Goal: Task Accomplishment & Management: Manage account settings

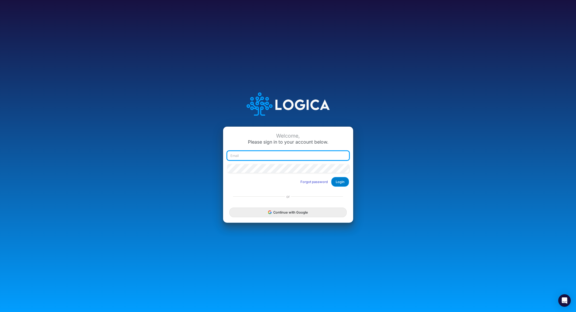
type input "[PERSON_NAME][EMAIL_ADDRESS][PERSON_NAME][DOMAIN_NAME]"
click at [341, 181] on button "Login" at bounding box center [340, 182] width 18 height 10
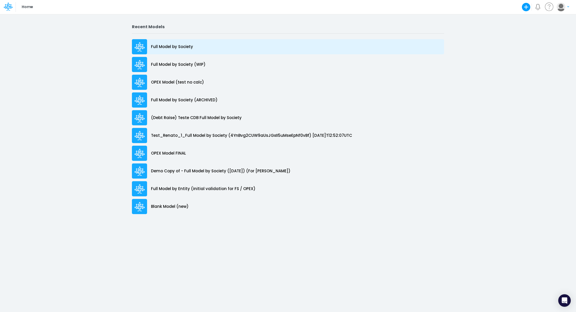
click at [172, 46] on p "Full Model by Society" at bounding box center [172, 47] width 42 height 6
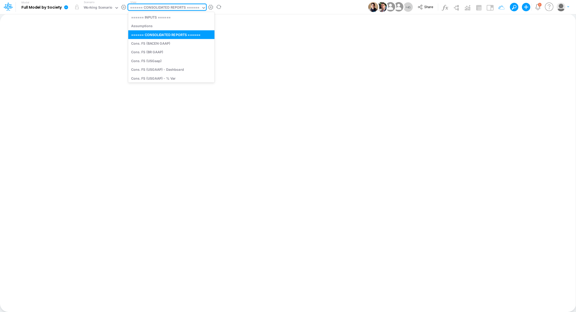
click at [178, 9] on div "====== CONSOLIDATED REPORTS ======" at bounding box center [164, 8] width 69 height 6
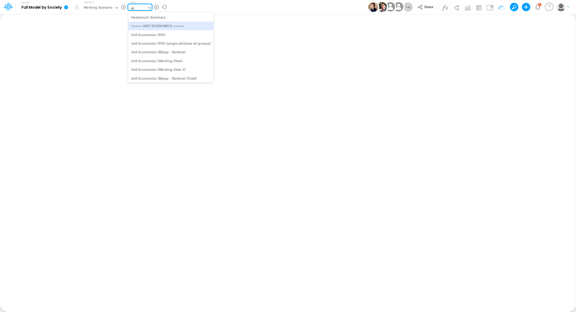
type input "u"
type input "gra"
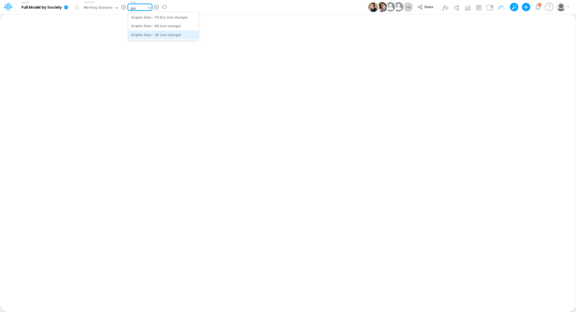
click at [169, 35] on div "Graphs Data - UE (not change)" at bounding box center [163, 34] width 70 height 9
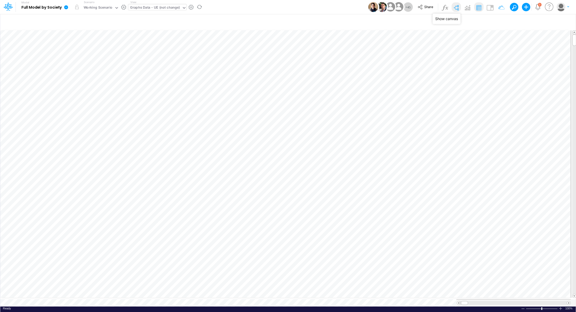
click at [455, 10] on img at bounding box center [456, 7] width 8 height 8
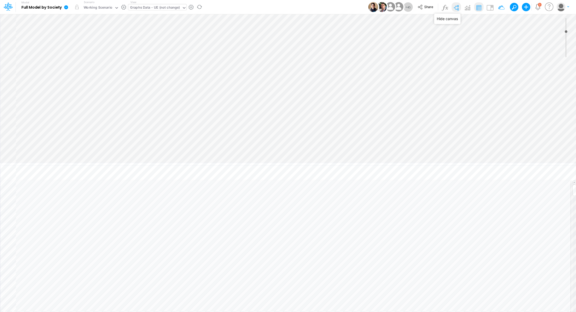
type input "0"
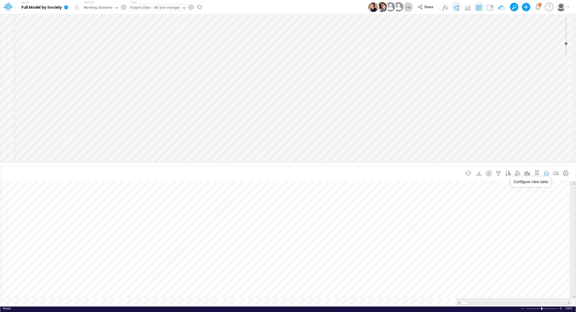
click at [548, 174] on icon "button" at bounding box center [546, 173] width 8 height 5
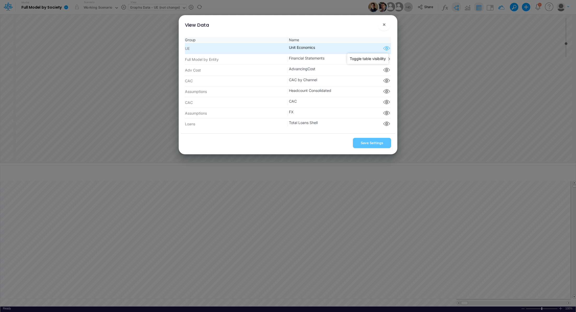
click at [385, 49] on icon "button" at bounding box center [386, 48] width 8 height 7
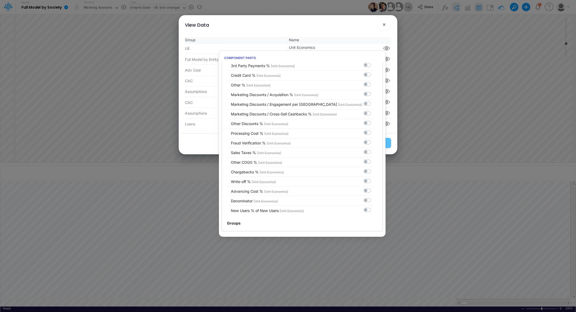
scroll to position [664, 0]
click at [387, 26] on button "×" at bounding box center [384, 24] width 13 height 13
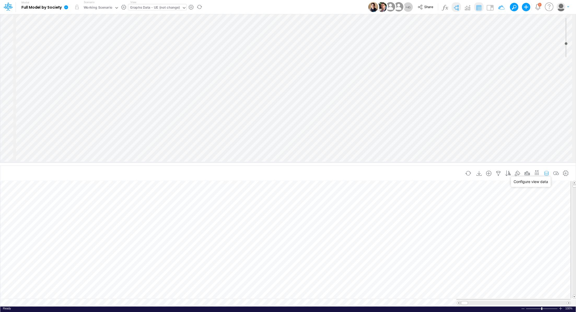
click at [545, 173] on icon "button" at bounding box center [546, 173] width 8 height 5
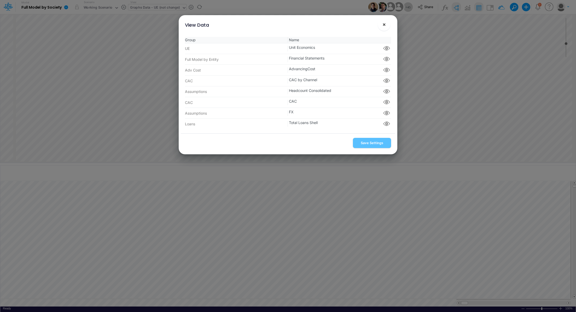
click at [383, 25] on span "×" at bounding box center [383, 24] width 3 height 6
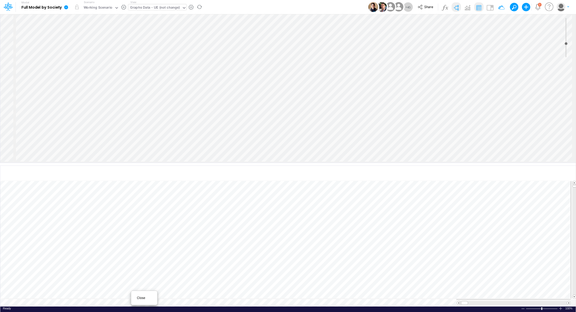
scroll to position [2, 0]
click at [140, 296] on span "Close" at bounding box center [144, 298] width 14 height 5
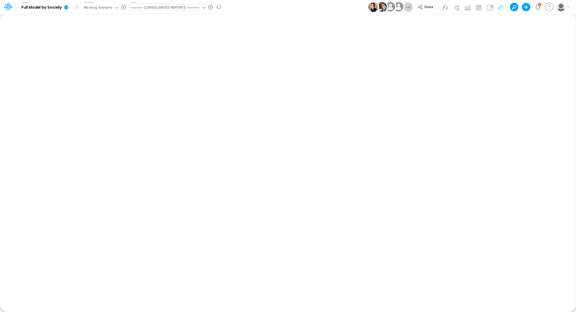
click at [156, 6] on div "====== CONSOLIDATED REPORTS ======" at bounding box center [164, 8] width 69 height 6
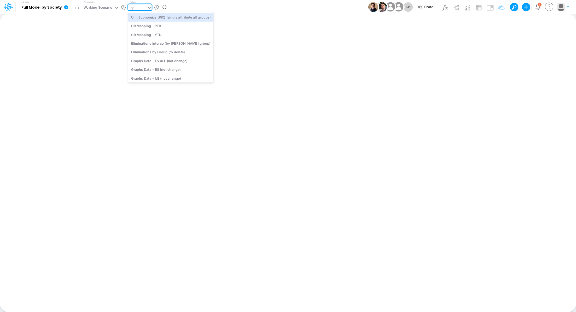
type input "gra"
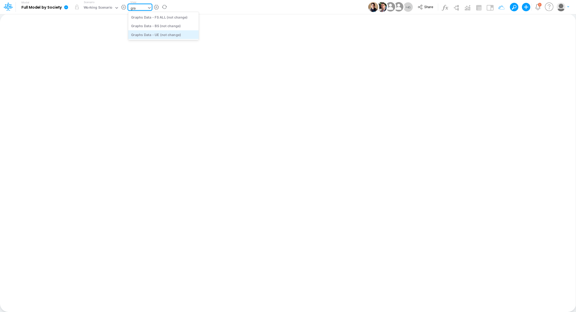
click at [163, 36] on div "Graphs Data - UE (not change)" at bounding box center [163, 34] width 70 height 9
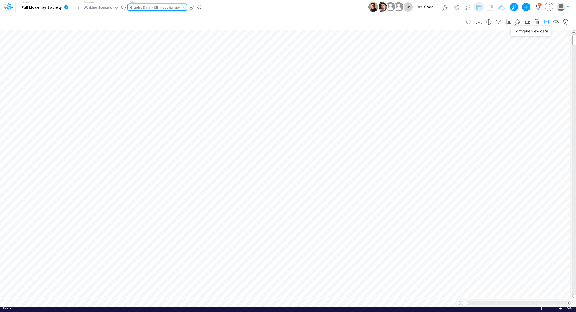
click at [547, 21] on icon "button" at bounding box center [546, 21] width 8 height 5
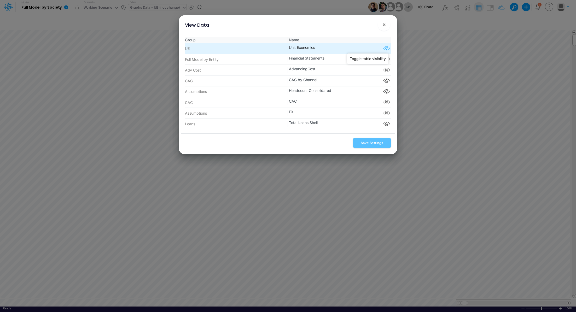
click at [385, 49] on icon "button" at bounding box center [386, 48] width 8 height 7
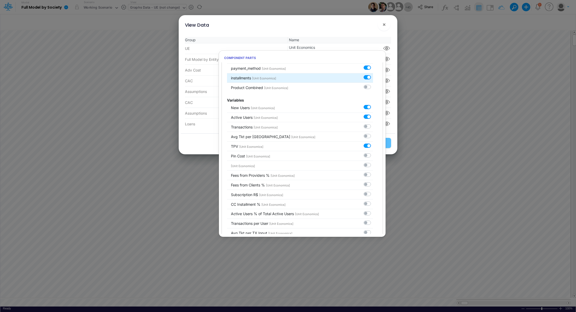
scroll to position [107, 0]
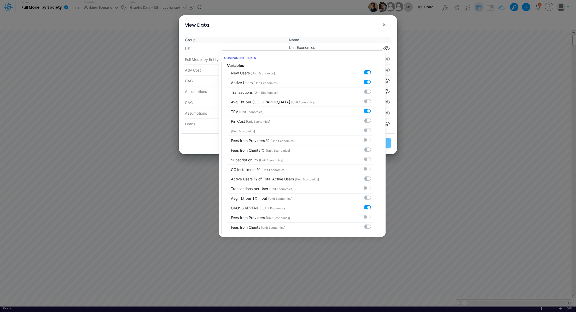
click at [350, 29] on div "View Data ×" at bounding box center [288, 23] width 215 height 17
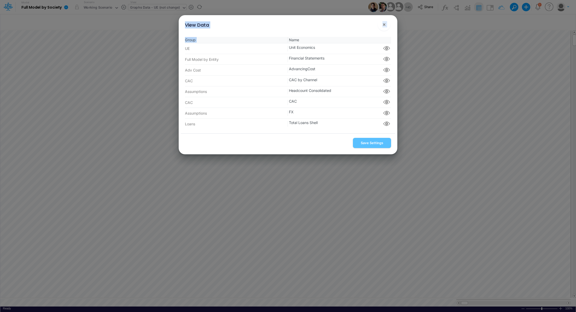
drag, startPoint x: 312, startPoint y: 26, endPoint x: 288, endPoint y: 21, distance: 24.8
click at [309, 33] on div "View Data × Group Name UE Unit Economics Component parts Full Model by Entity F…" at bounding box center [288, 84] width 215 height 139
drag, startPoint x: 282, startPoint y: 19, endPoint x: 275, endPoint y: 33, distance: 16.2
click at [275, 33] on div "View Data × Group Name UE Unit Economics Component parts Full Model by Entity F…" at bounding box center [288, 84] width 215 height 139
click at [319, 21] on div "View Data ×" at bounding box center [288, 23] width 215 height 17
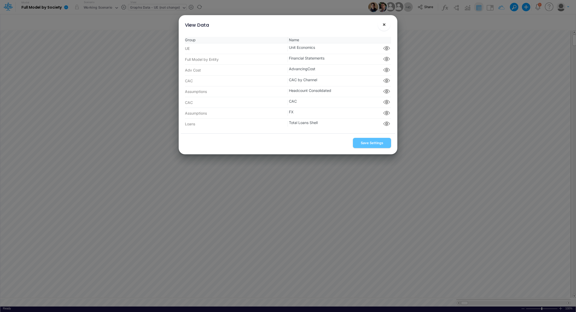
click at [386, 23] on button "×" at bounding box center [384, 24] width 13 height 13
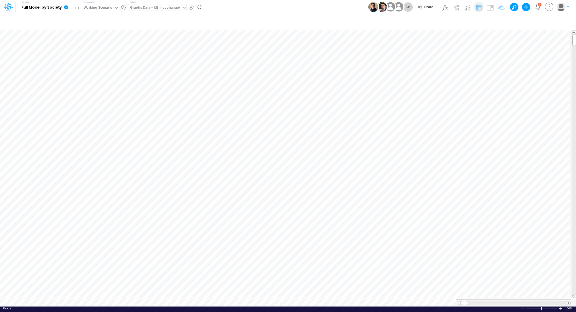
click at [150, 10] on div "Graphs Data - UE (not change)" at bounding box center [155, 8] width 50 height 6
type input "tp"
click at [148, 28] on div "Unit Economics (Other) TPV Calcs" at bounding box center [163, 26] width 70 height 9
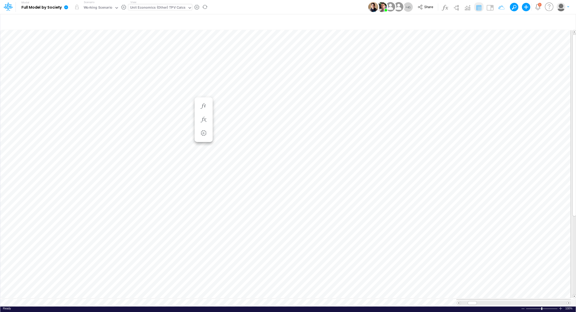
scroll to position [2, 1]
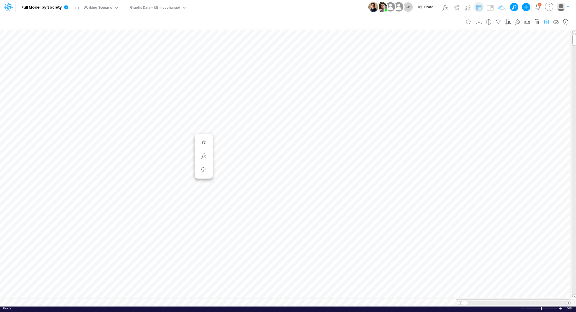
click at [548, 21] on icon "button" at bounding box center [546, 21] width 8 height 5
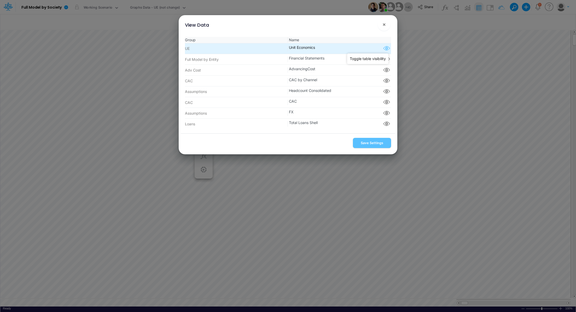
click at [385, 48] on icon "button" at bounding box center [386, 48] width 8 height 7
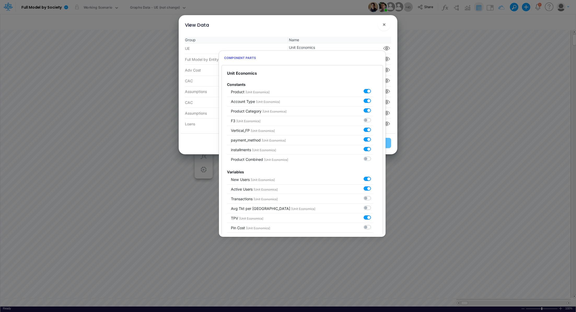
click at [286, 25] on div "View Data ×" at bounding box center [288, 23] width 215 height 17
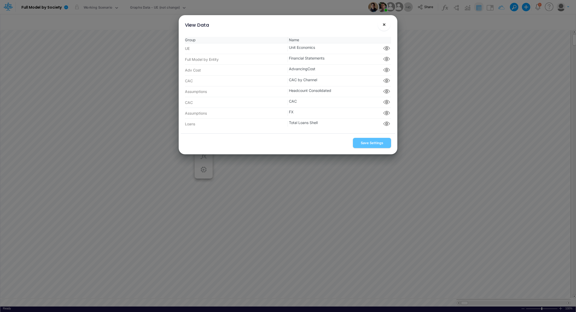
click at [384, 29] on button "×" at bounding box center [384, 24] width 13 height 13
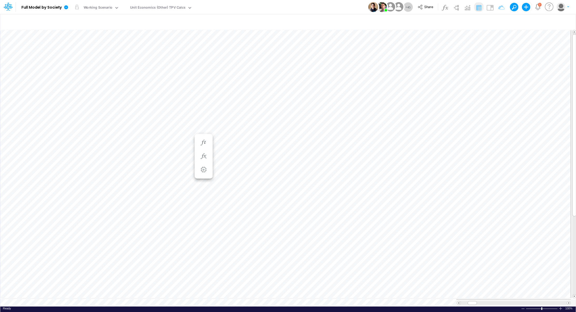
scroll to position [2, 1]
click at [486, 10] on img at bounding box center [490, 7] width 8 height 8
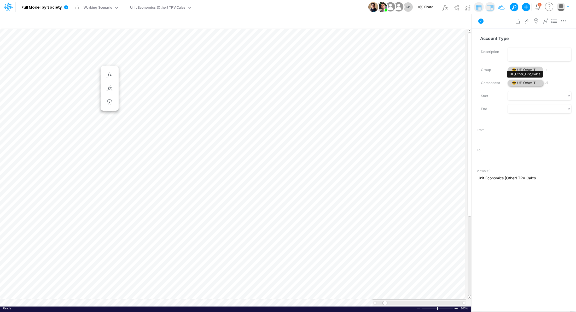
click at [514, 82] on span "😎 UE_Other_TPV_Calcs" at bounding box center [525, 83] width 36 height 7
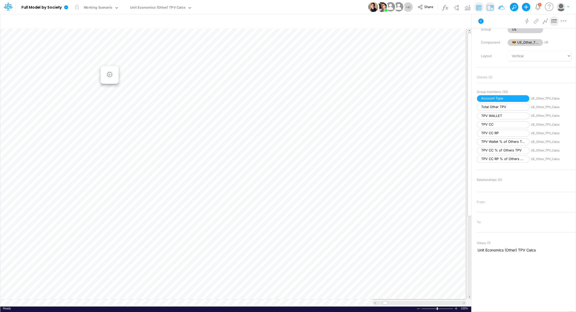
scroll to position [41, 0]
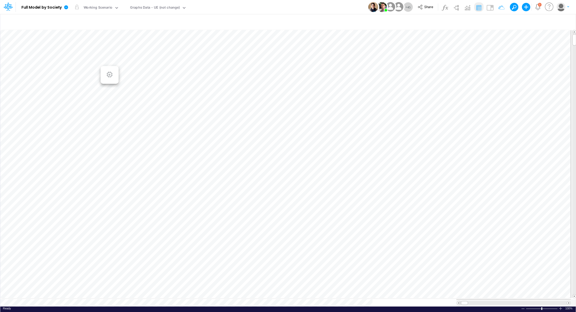
scroll to position [2, 0]
click at [487, 7] on img at bounding box center [490, 7] width 8 height 8
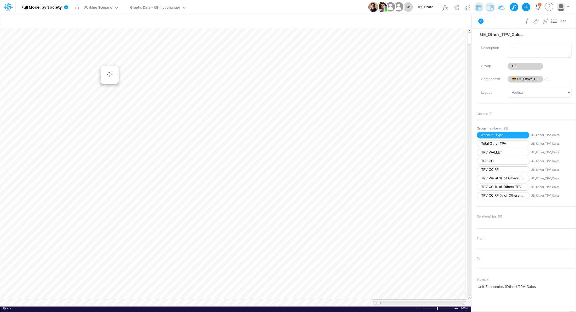
scroll to position [3, 0]
click at [553, 21] on icon at bounding box center [554, 21] width 8 height 5
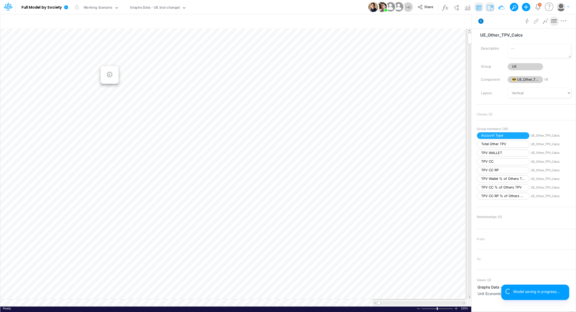
click at [482, 21] on icon at bounding box center [480, 21] width 5 height 5
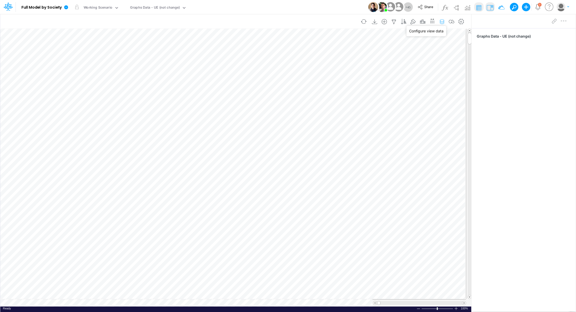
click at [440, 20] on icon "button" at bounding box center [442, 21] width 8 height 5
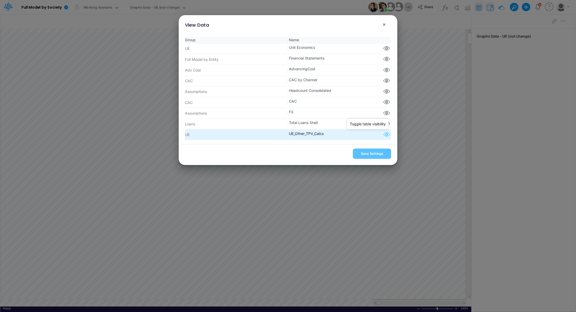
click at [386, 135] on icon "button" at bounding box center [386, 134] width 8 height 7
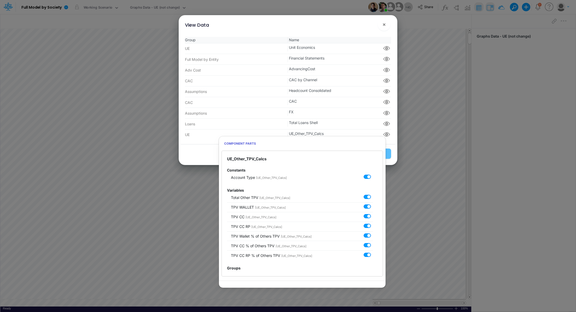
click at [322, 25] on div "View Data ×" at bounding box center [288, 23] width 215 height 17
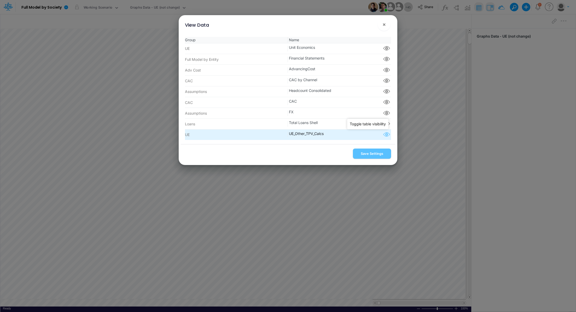
click at [385, 137] on icon "button" at bounding box center [386, 134] width 8 height 7
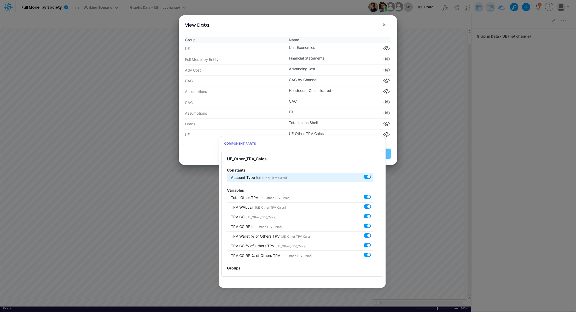
click at [373, 174] on label at bounding box center [373, 174] width 0 height 0
click at [373, 178] on input "checkbox" at bounding box center [374, 175] width 3 height 3
checkbox input "false"
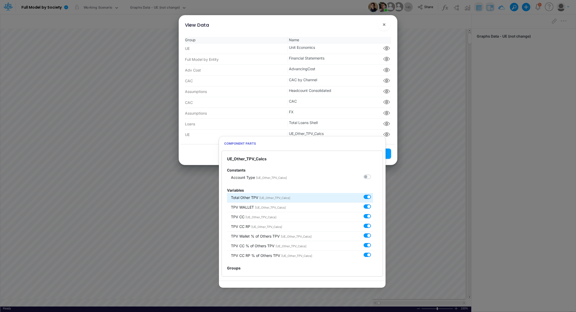
click at [373, 194] on label at bounding box center [373, 194] width 0 height 0
click at [373, 196] on input "checkbox" at bounding box center [374, 195] width 3 height 3
checkbox input "false"
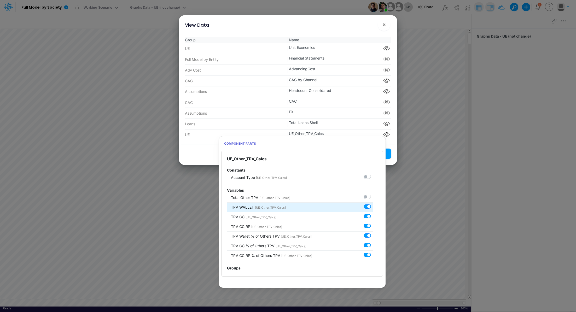
click at [373, 204] on label at bounding box center [373, 204] width 0 height 0
click at [373, 207] on input "checkbox" at bounding box center [374, 205] width 3 height 3
checkbox input "false"
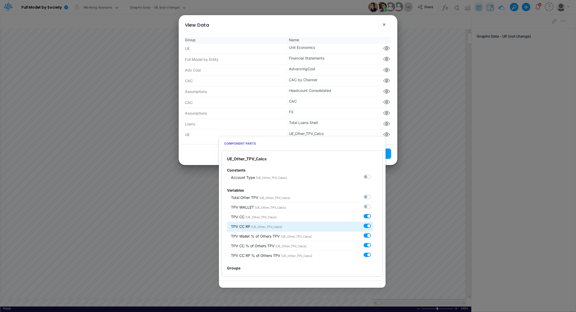
click at [373, 223] on label at bounding box center [373, 223] width 0 height 0
click at [373, 224] on input "checkbox" at bounding box center [374, 224] width 3 height 3
checkbox input "false"
click at [373, 233] on label at bounding box center [373, 233] width 0 height 0
click at [373, 236] on input "checkbox" at bounding box center [374, 234] width 3 height 3
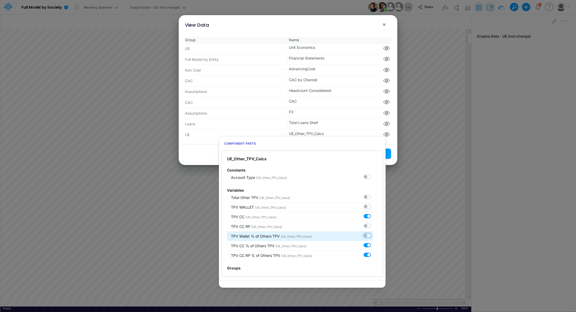
checkbox input "false"
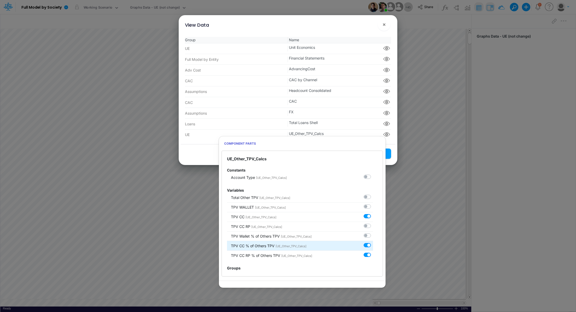
click at [373, 242] on label at bounding box center [373, 242] width 0 height 0
click at [373, 246] on input "checkbox" at bounding box center [374, 243] width 3 height 3
checkbox input "false"
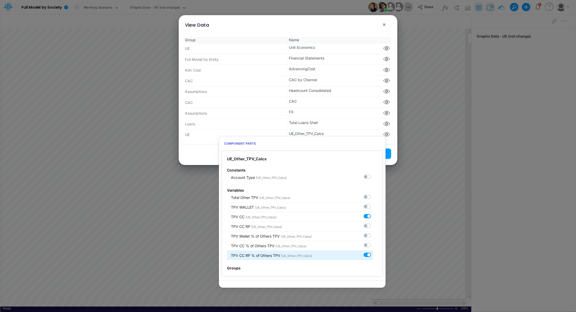
click at [373, 252] on label at bounding box center [373, 252] width 0 height 0
click at [373, 255] on input "checkbox" at bounding box center [374, 253] width 3 height 3
checkbox input "false"
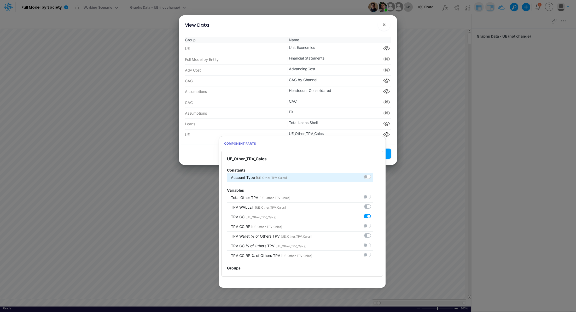
click at [373, 174] on label at bounding box center [373, 174] width 0 height 0
click at [373, 177] on input "checkbox" at bounding box center [374, 175] width 3 height 3
checkbox input "true"
click at [309, 25] on div "View Data ×" at bounding box center [288, 23] width 215 height 17
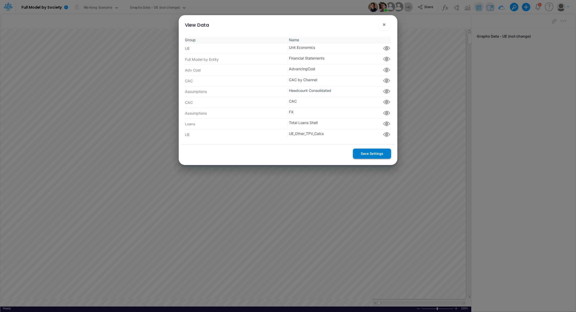
click at [376, 155] on button "Save Settings" at bounding box center [372, 154] width 38 height 10
click at [386, 22] on span "×" at bounding box center [383, 24] width 3 height 6
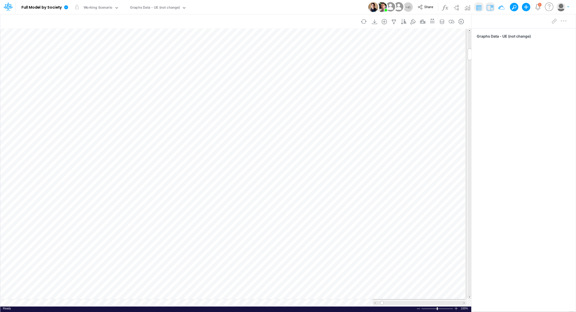
scroll to position [2, 1]
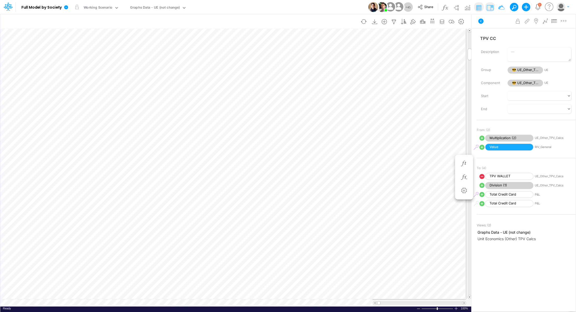
scroll to position [2, 1]
